Goal: Transaction & Acquisition: Purchase product/service

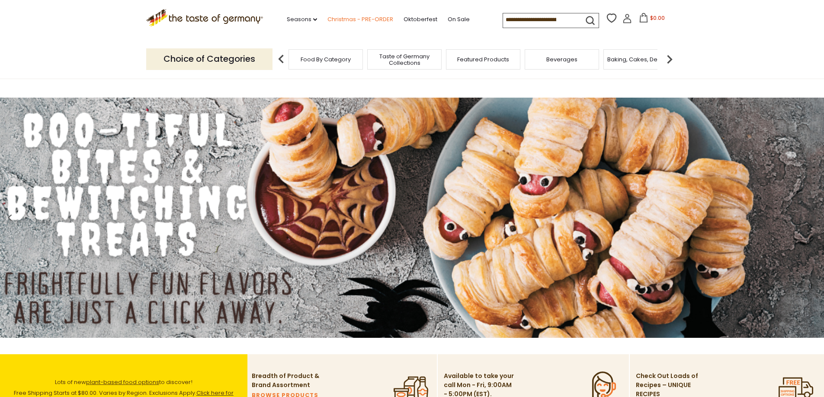
click at [348, 16] on link "Christmas - PRE-ORDER" at bounding box center [360, 20] width 66 height 10
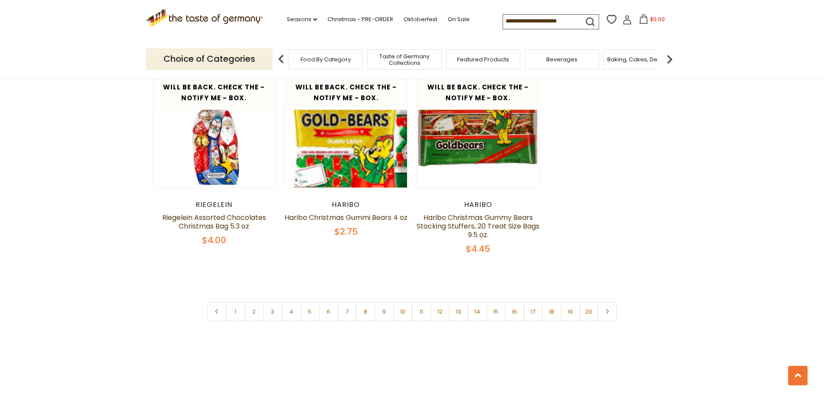
scroll to position [533, 0]
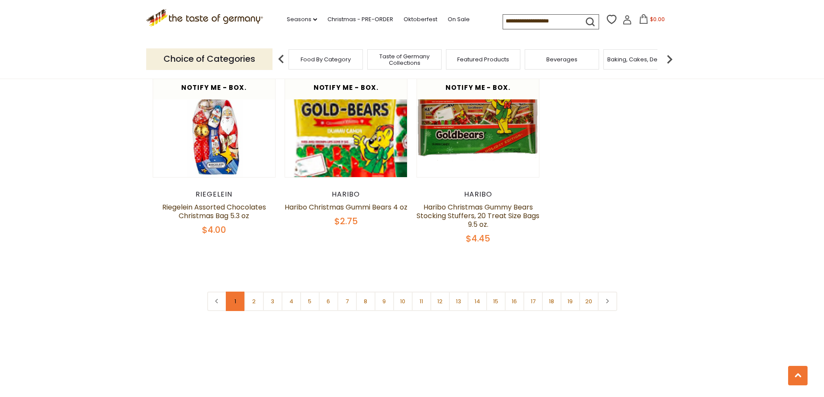
click at [229, 298] on link "1" at bounding box center [235, 301] width 19 height 19
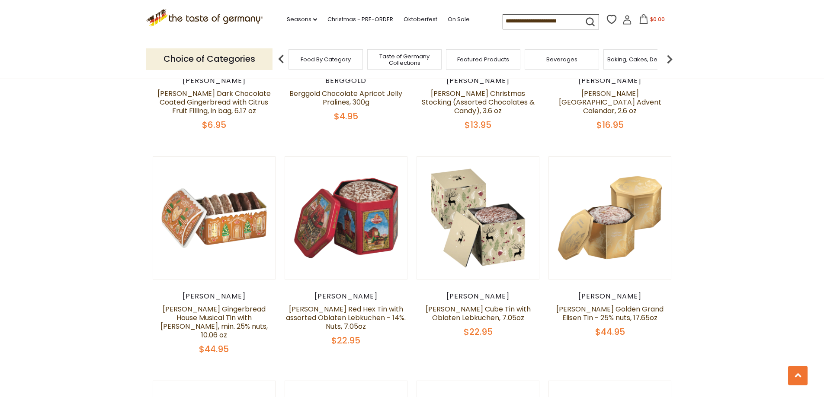
scroll to position [470, 0]
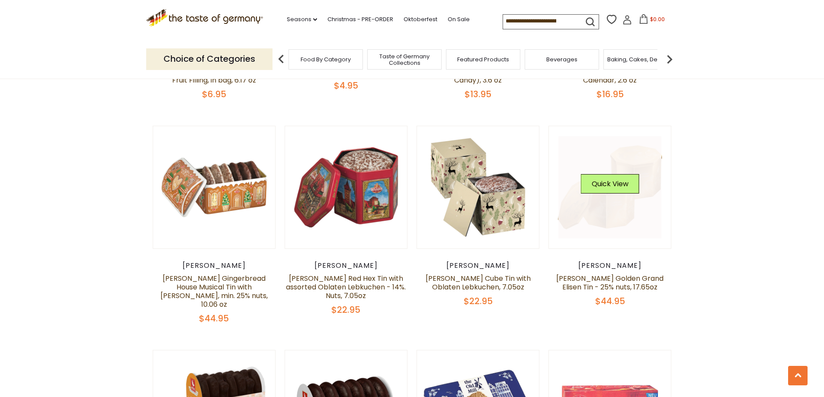
click at [643, 232] on link at bounding box center [609, 187] width 103 height 103
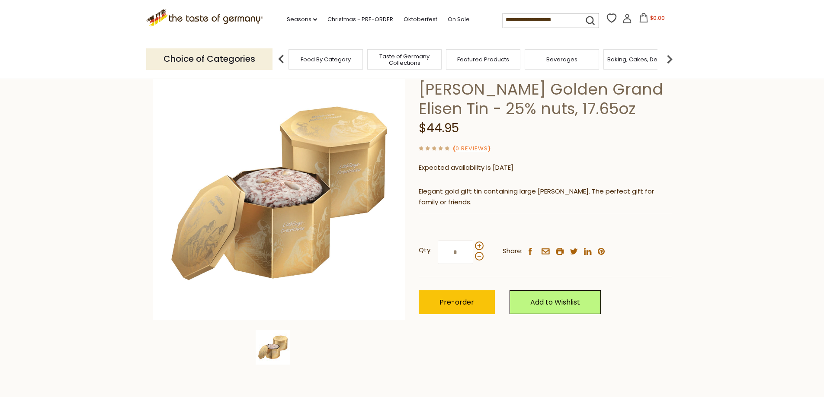
scroll to position [58, 0]
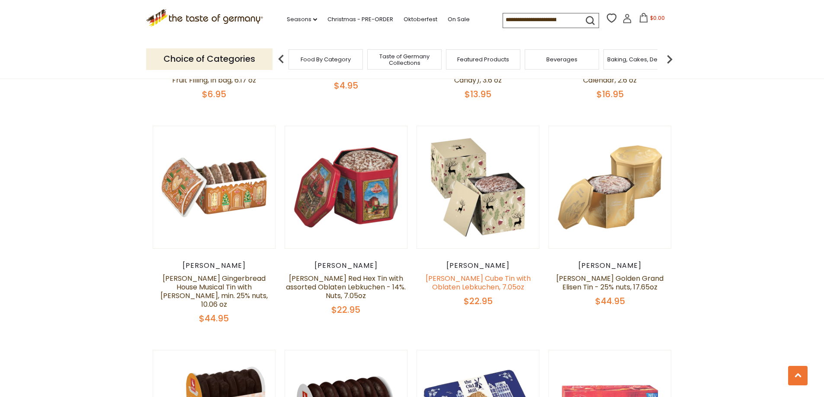
click at [495, 281] on link "[PERSON_NAME] Cube Tin with Oblaten Lebkuchen, 7.05oz" at bounding box center [477, 283] width 105 height 19
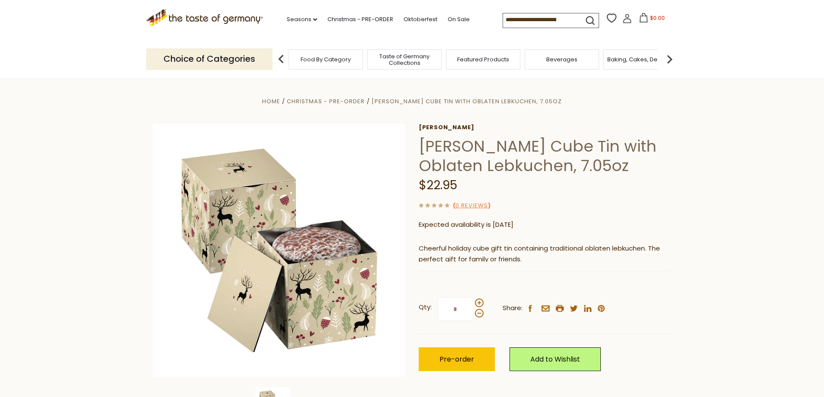
click at [535, 16] on input at bounding box center [539, 19] width 73 height 12
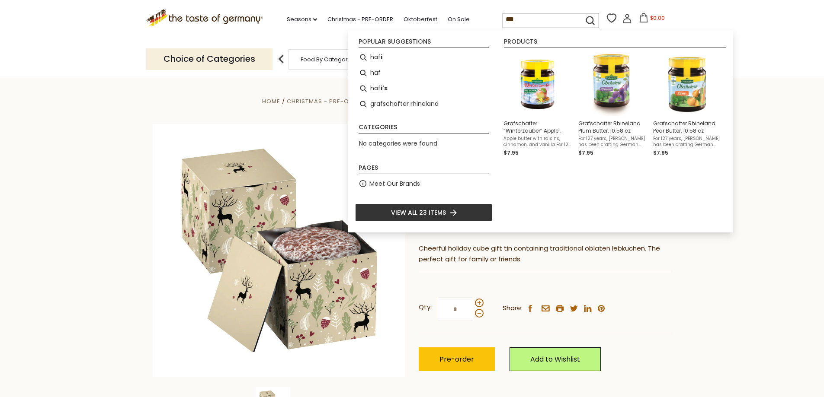
type input "****"
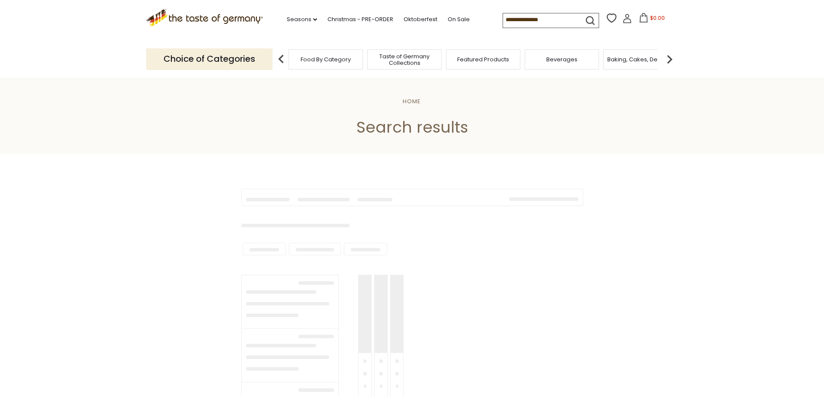
type input "****"
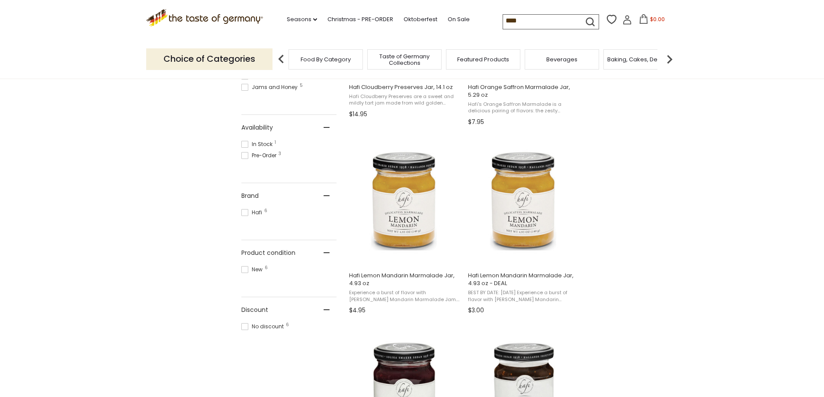
scroll to position [288, 0]
